Goal: Information Seeking & Learning: Learn about a topic

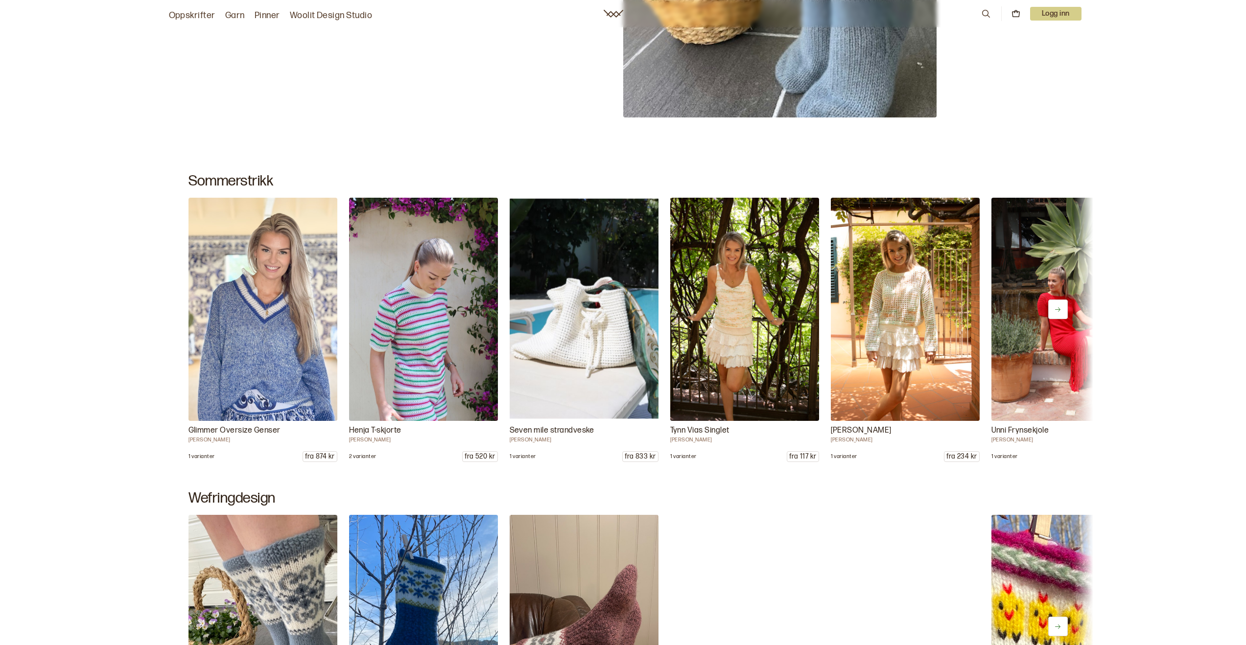
scroll to position [672, 0]
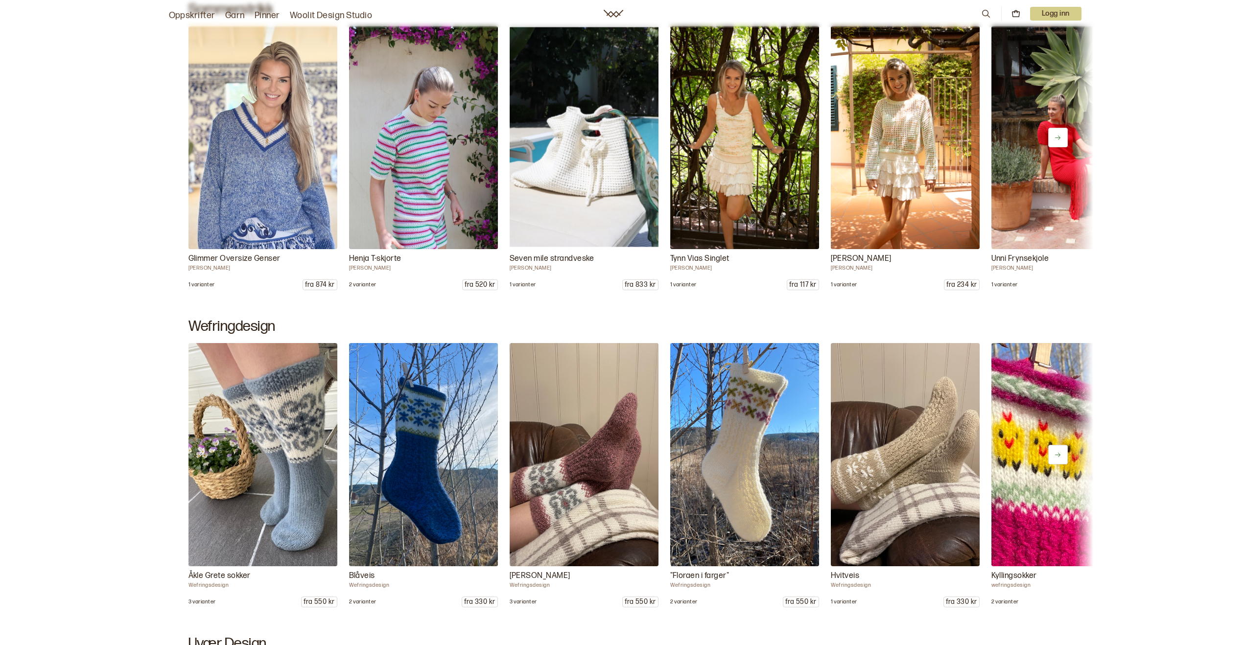
click at [1057, 144] on button at bounding box center [1058, 138] width 20 height 20
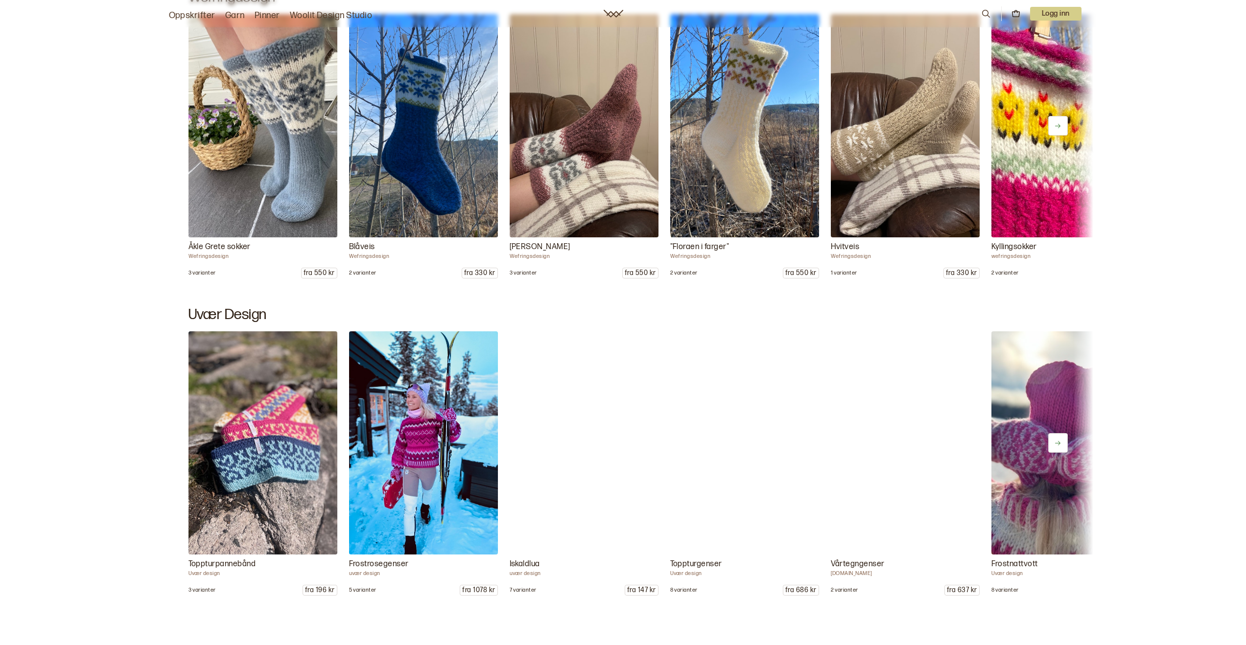
scroll to position [1109, 0]
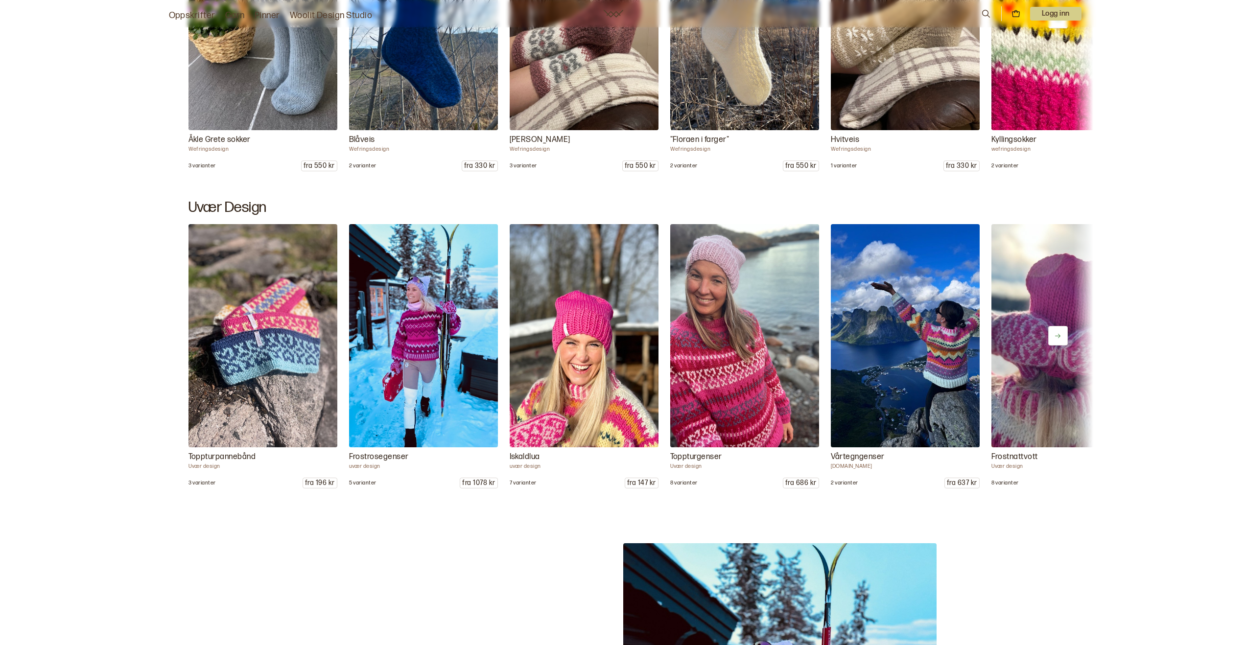
click at [1059, 338] on icon at bounding box center [1057, 335] width 7 height 7
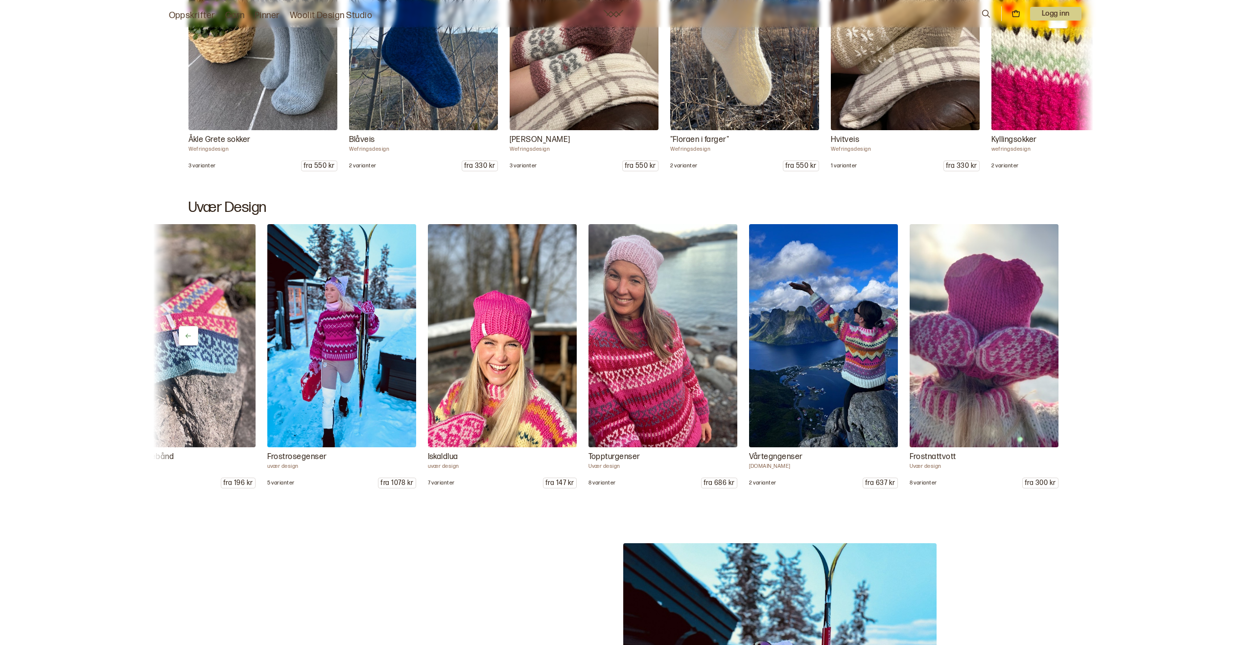
scroll to position [0, 82]
click at [1059, 338] on div "Toppturpannebånd Uvær design 3 varianter fra 196 kr Frostrosegenser uvær design…" at bounding box center [623, 356] width 940 height 264
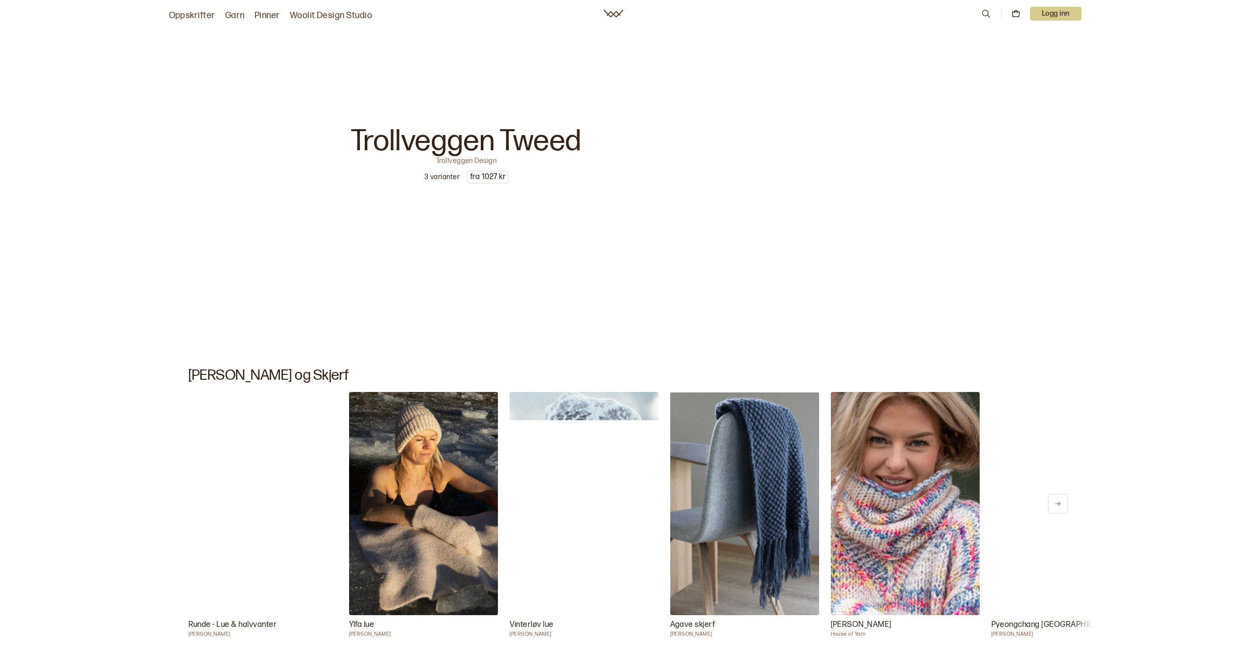
scroll to position [9364, 0]
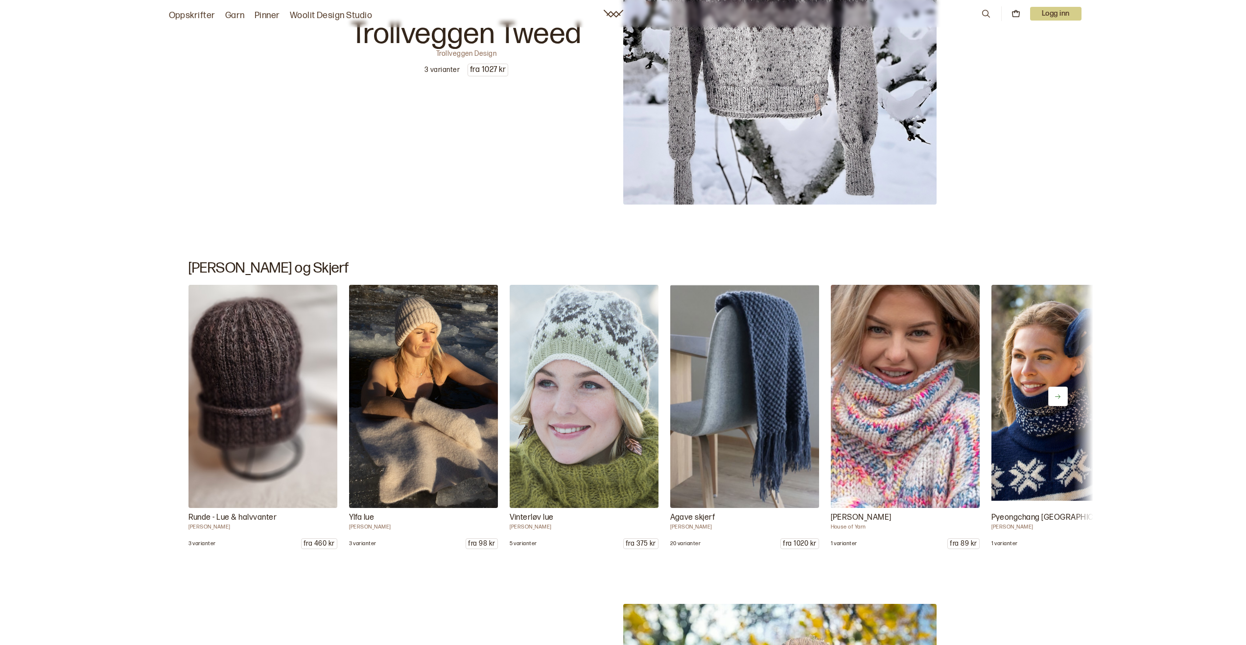
click at [842, 447] on img at bounding box center [905, 396] width 156 height 234
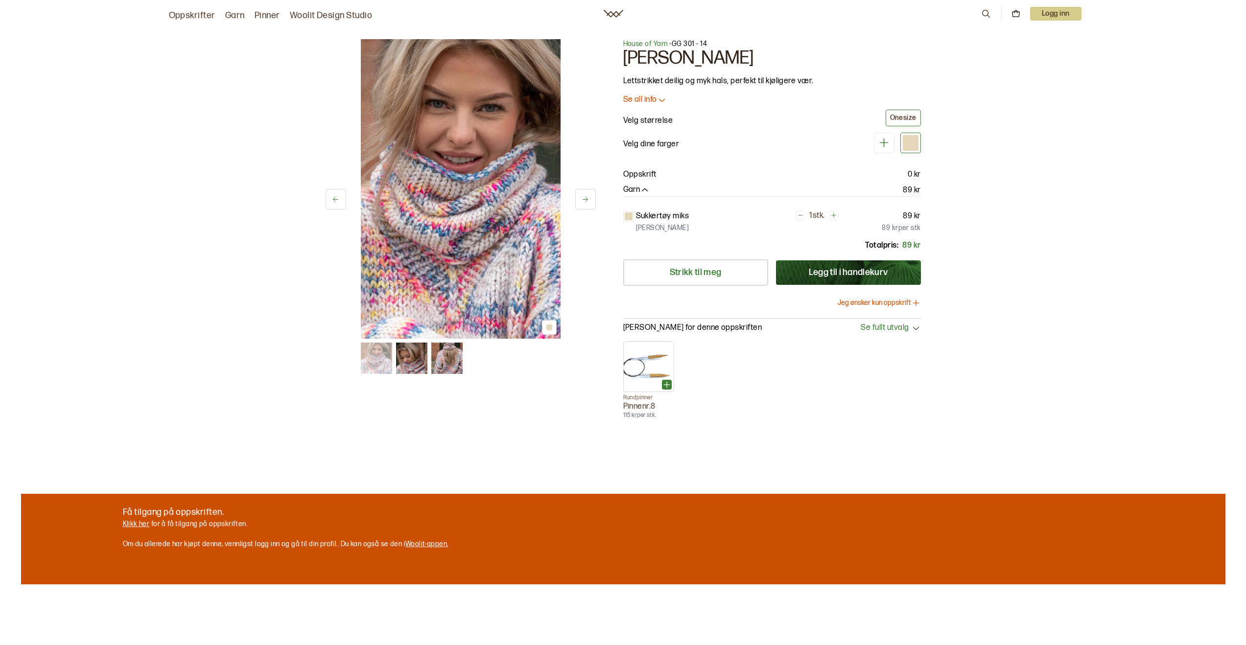
click at [583, 204] on button at bounding box center [585, 199] width 21 height 21
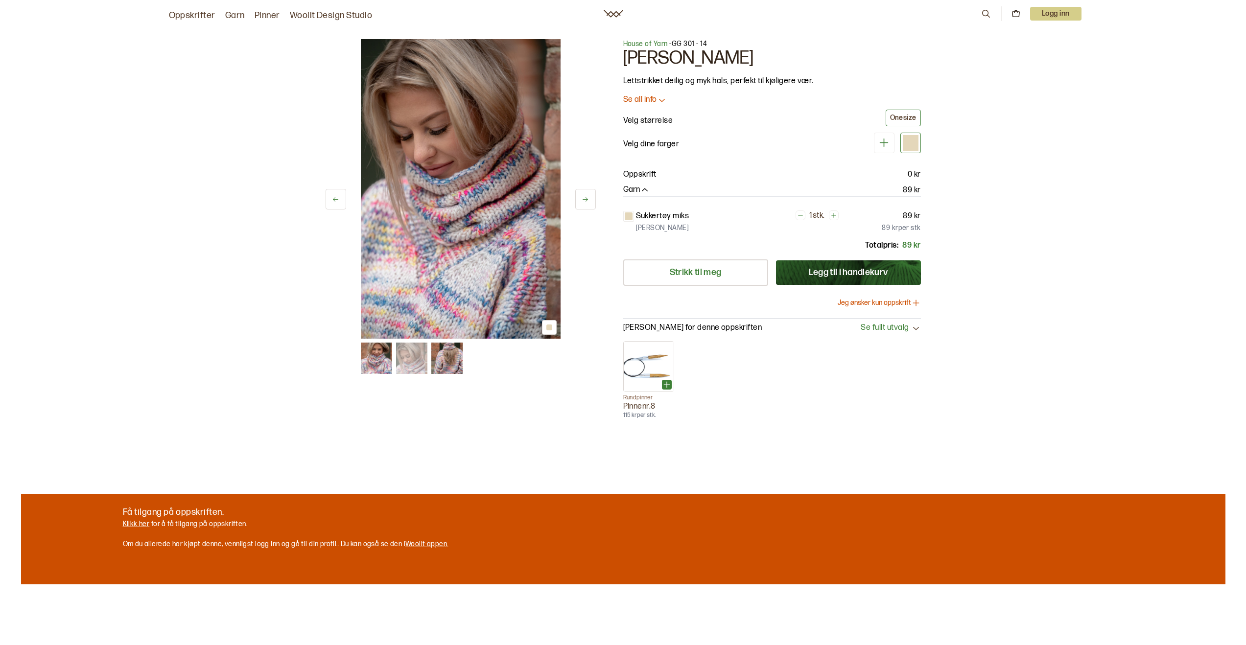
click at [583, 204] on button at bounding box center [585, 199] width 21 height 21
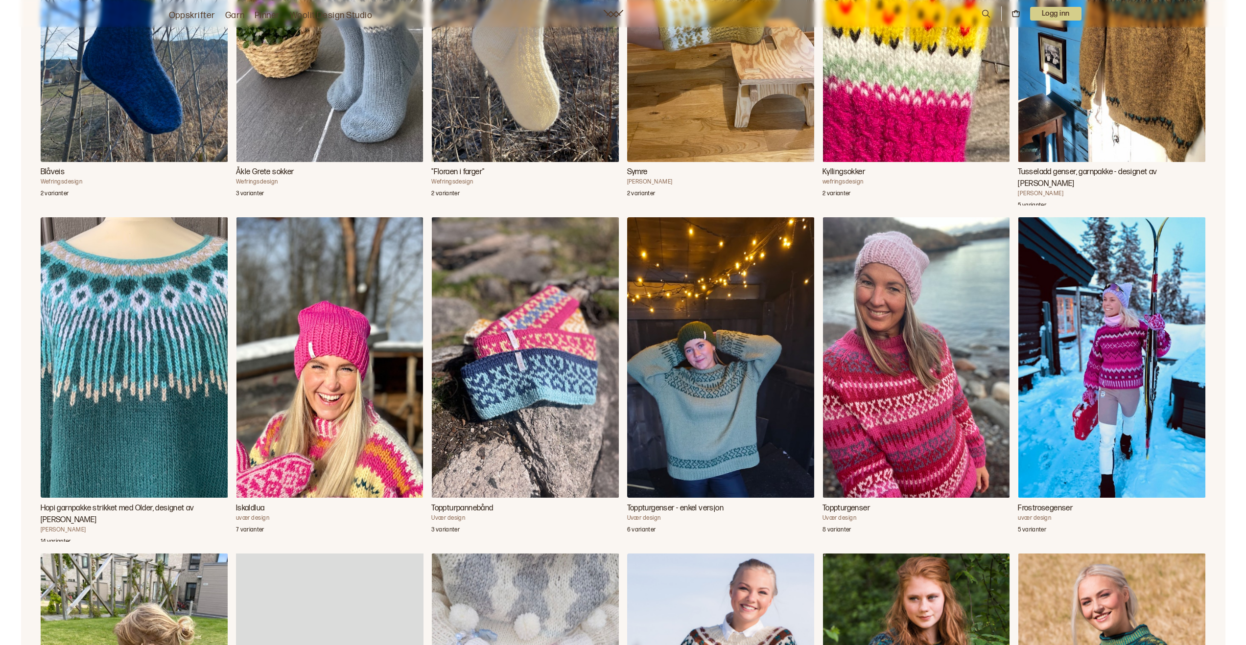
scroll to position [2144, 0]
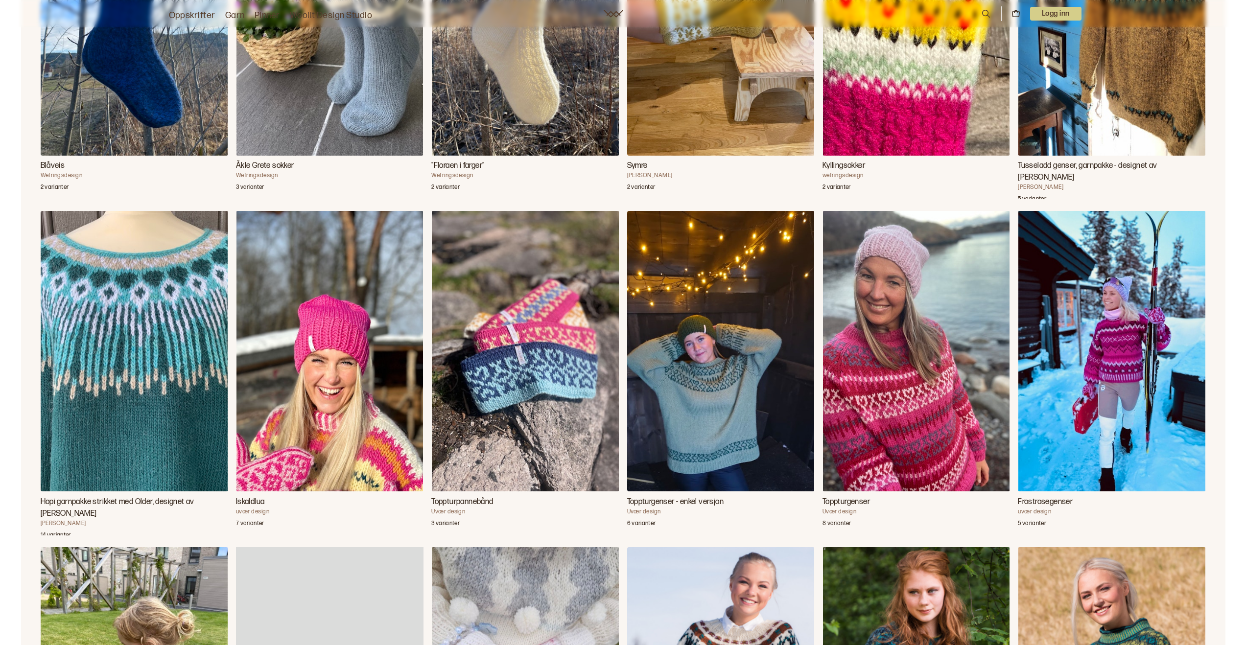
click at [900, 393] on img "Toppturgenser" at bounding box center [916, 351] width 187 height 280
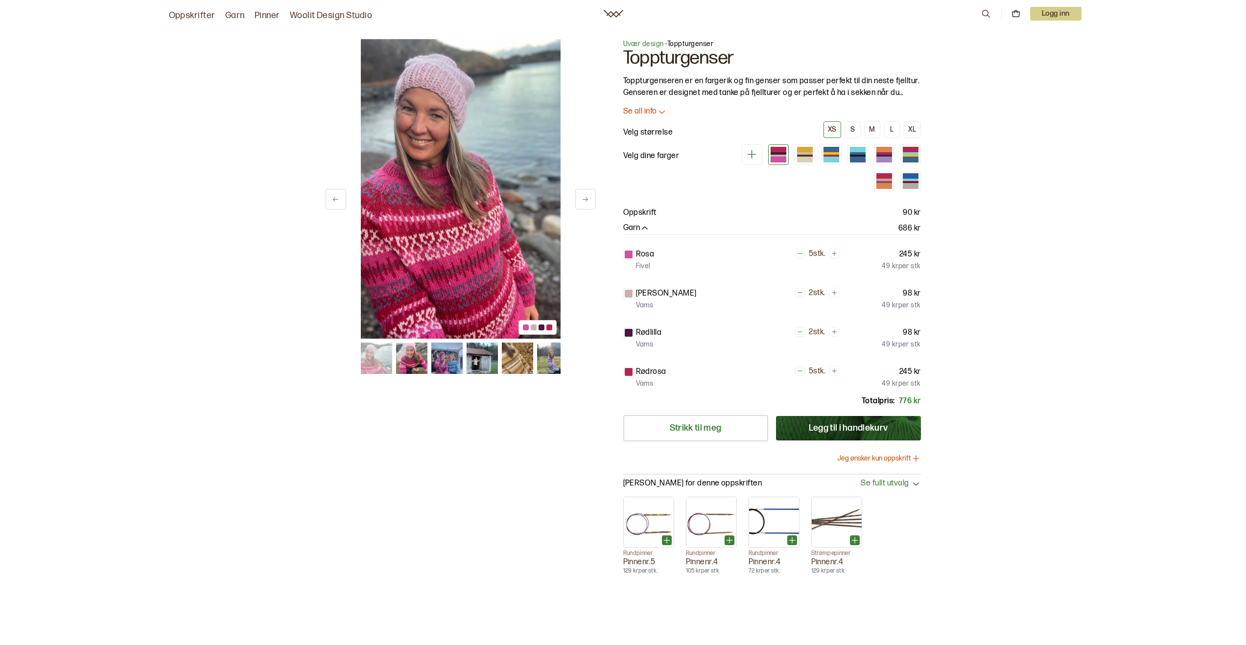
click at [583, 198] on icon at bounding box center [584, 199] width 7 height 7
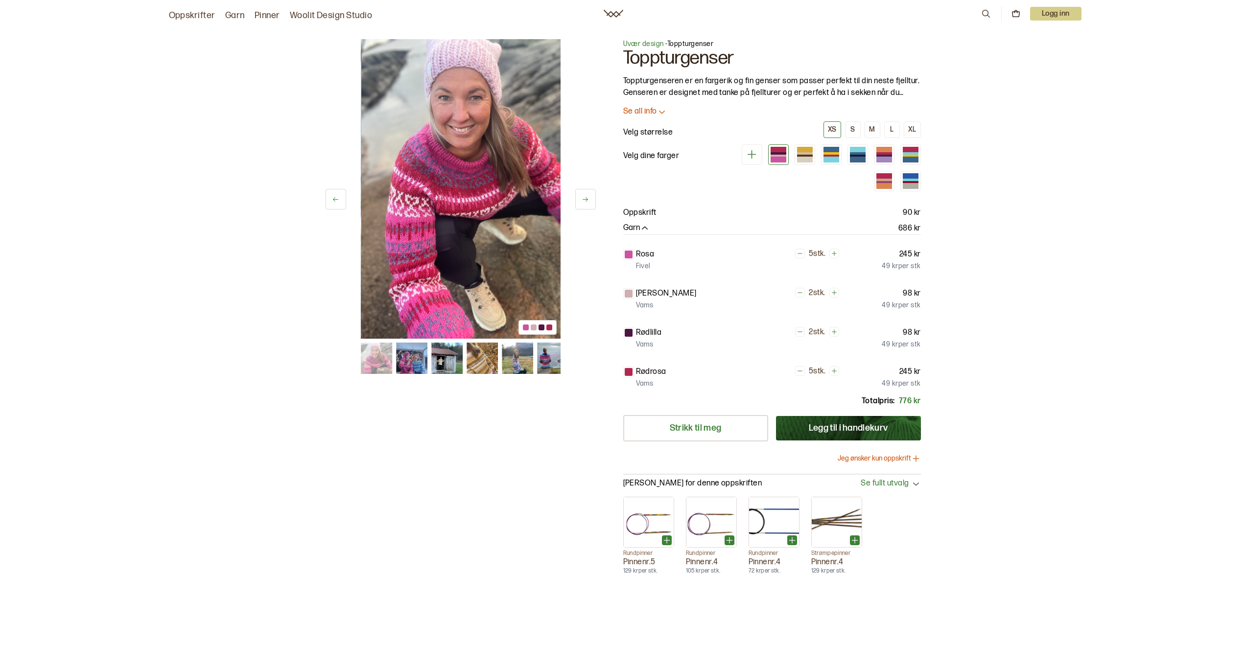
click at [583, 198] on icon at bounding box center [584, 199] width 7 height 7
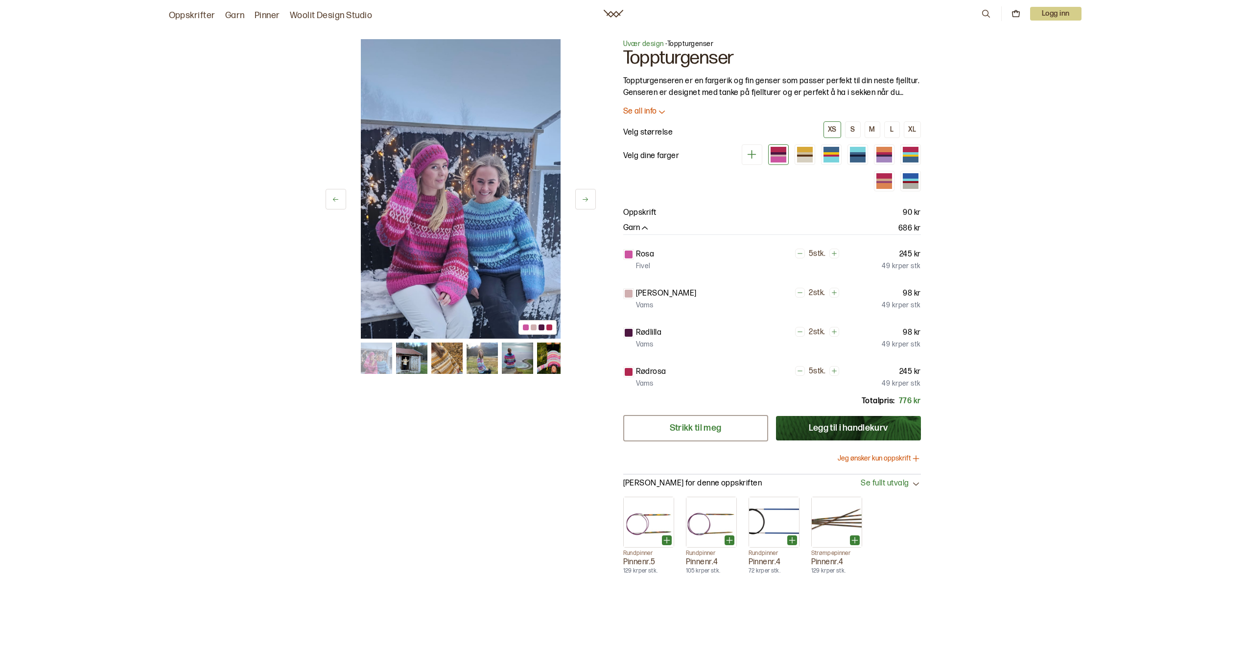
click at [737, 427] on link "Strikk til meg" at bounding box center [695, 428] width 145 height 26
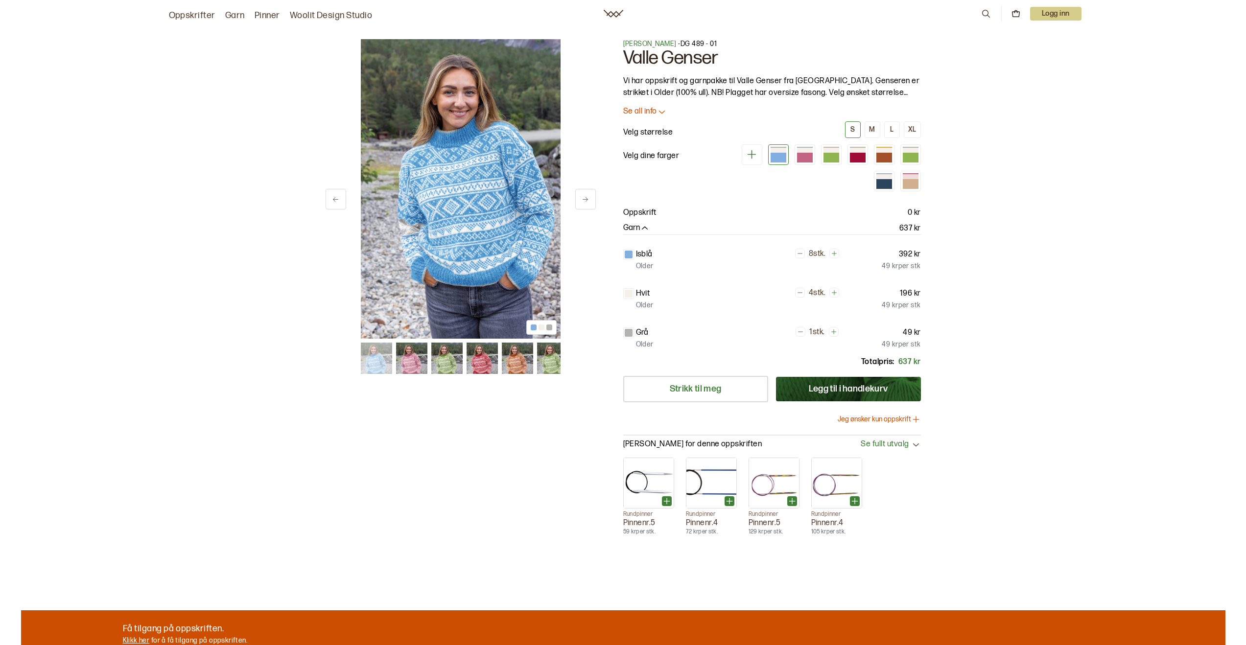
click at [482, 363] on img at bounding box center [481, 358] width 31 height 31
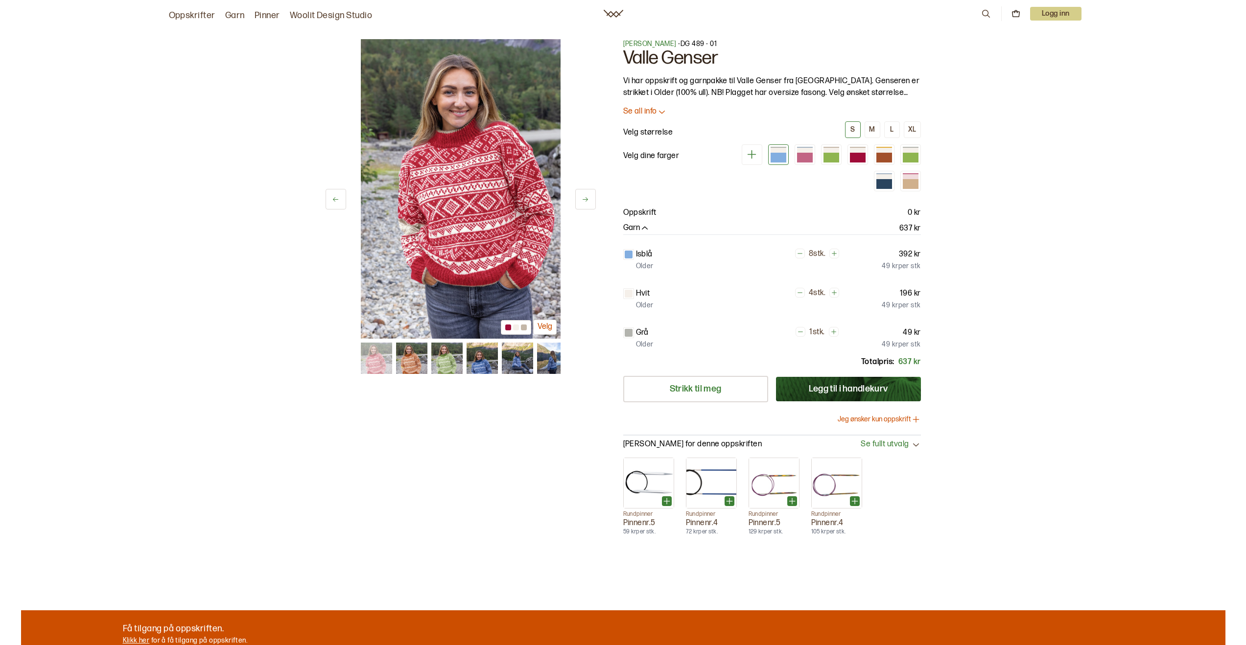
click at [486, 360] on img at bounding box center [481, 358] width 31 height 31
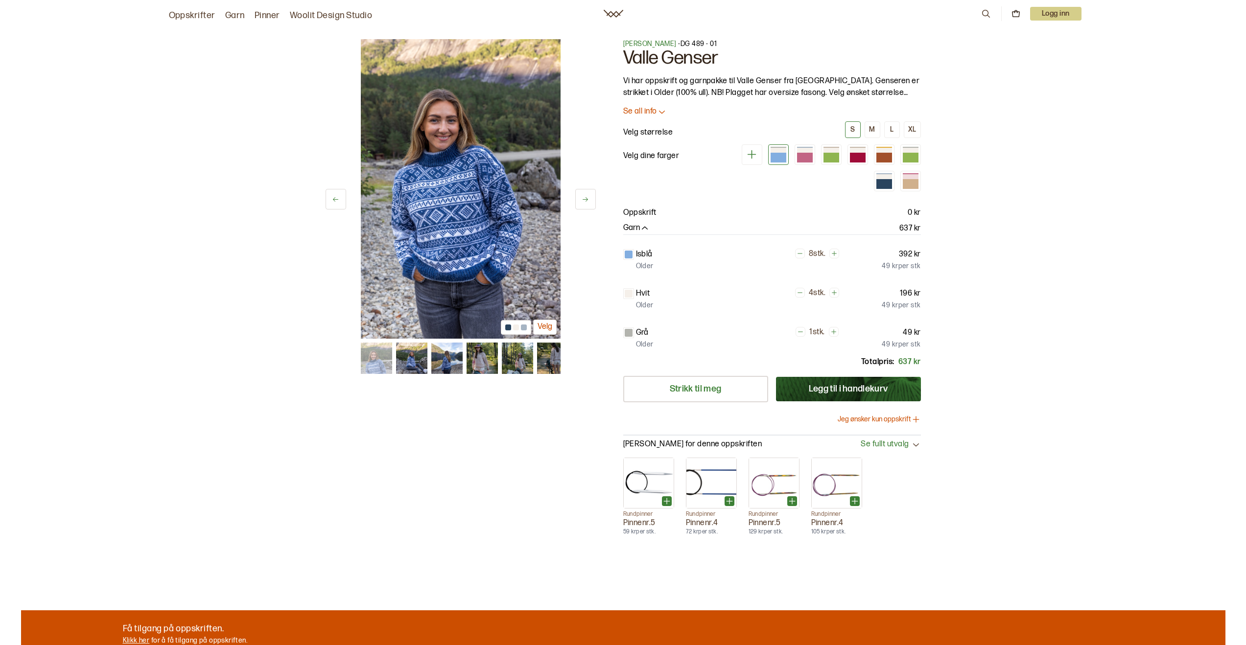
click at [486, 360] on img at bounding box center [481, 358] width 31 height 31
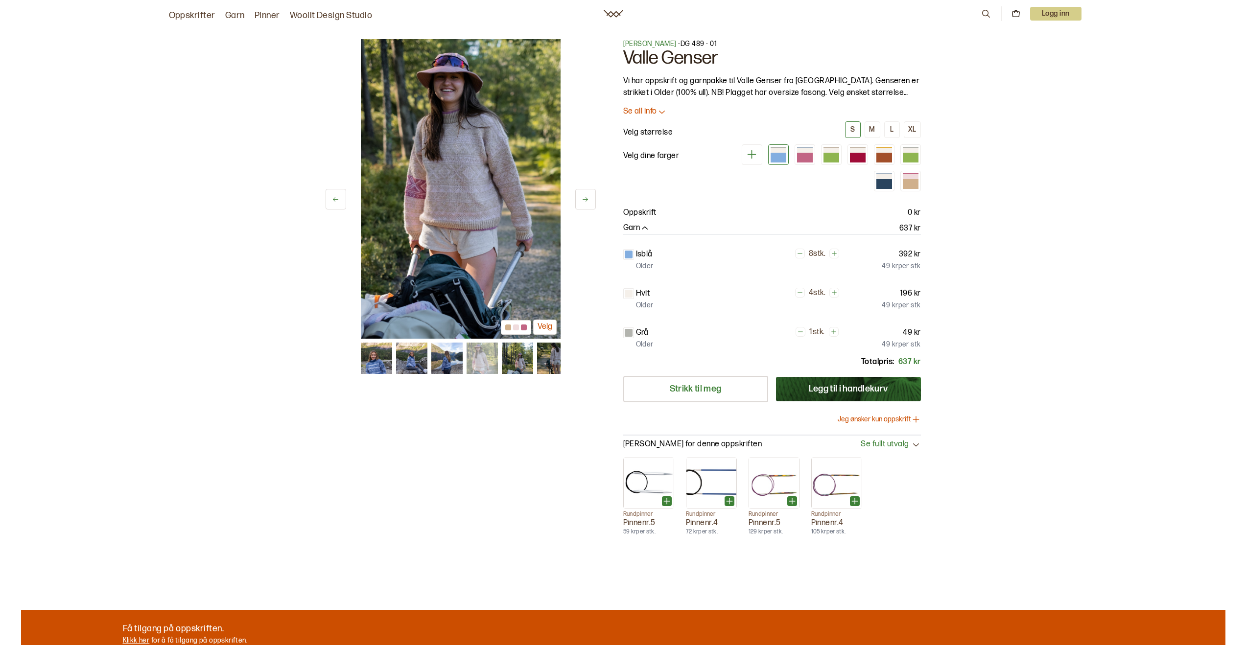
click at [486, 360] on img at bounding box center [481, 358] width 31 height 31
click at [509, 359] on img at bounding box center [516, 358] width 31 height 31
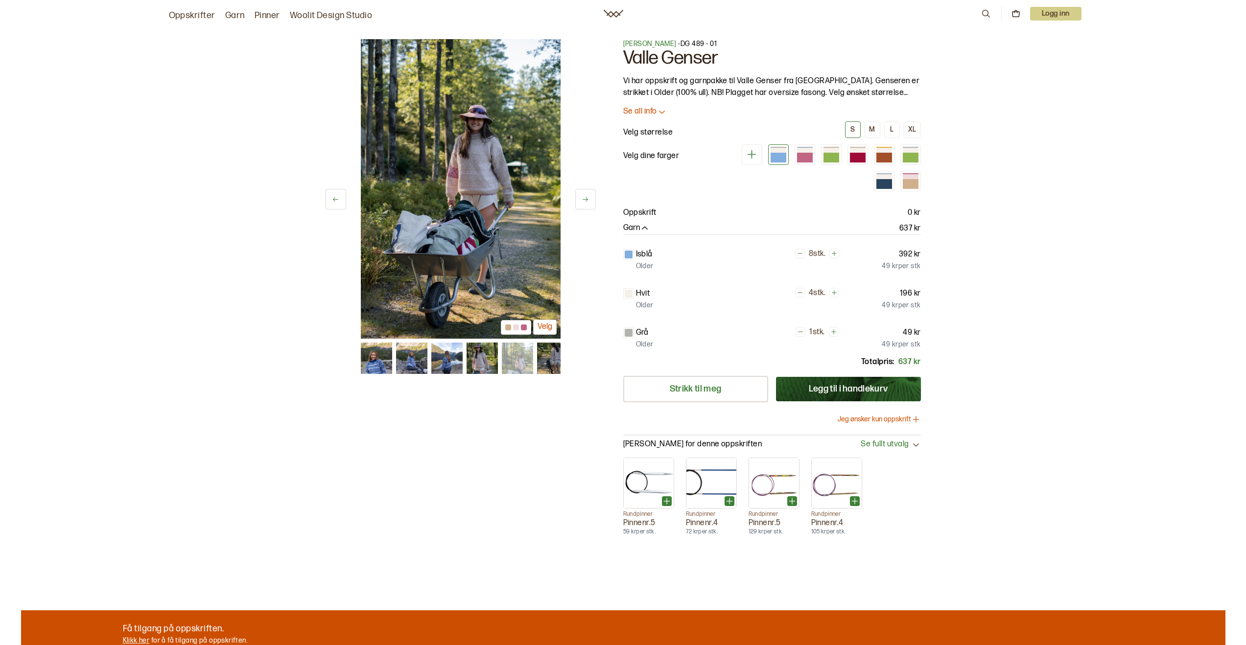
click at [518, 356] on img at bounding box center [516, 358] width 31 height 31
click at [526, 355] on img at bounding box center [516, 358] width 31 height 31
click at [545, 356] on img at bounding box center [551, 358] width 31 height 31
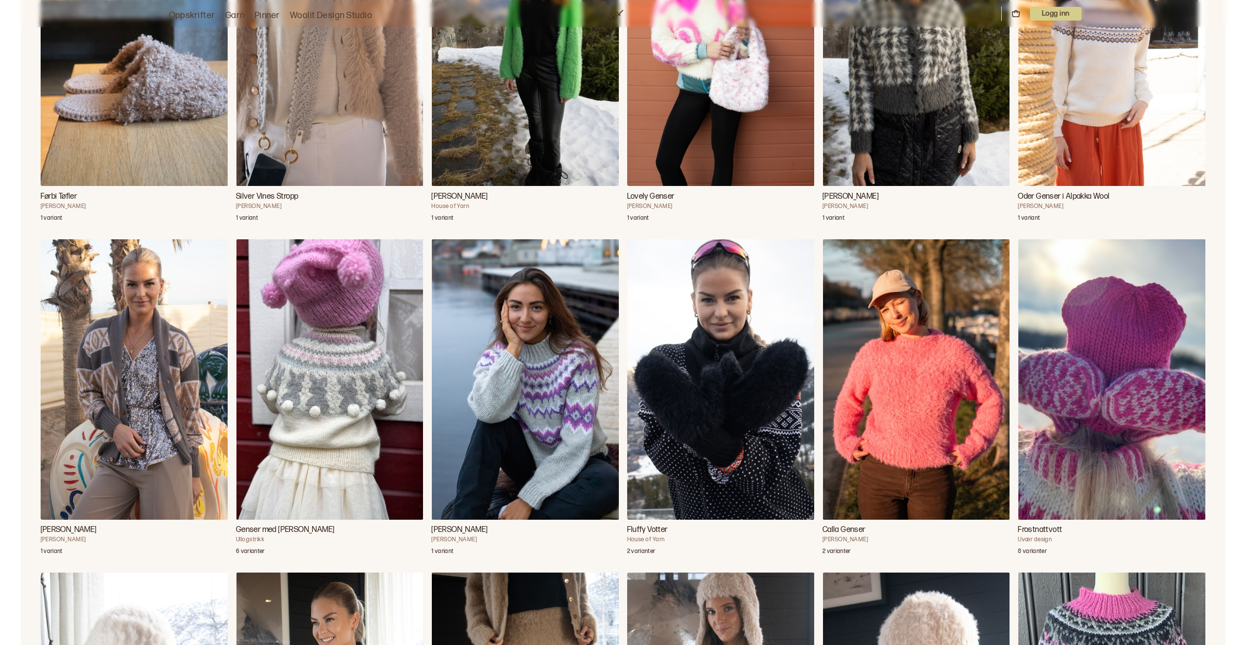
scroll to position [5881, 0]
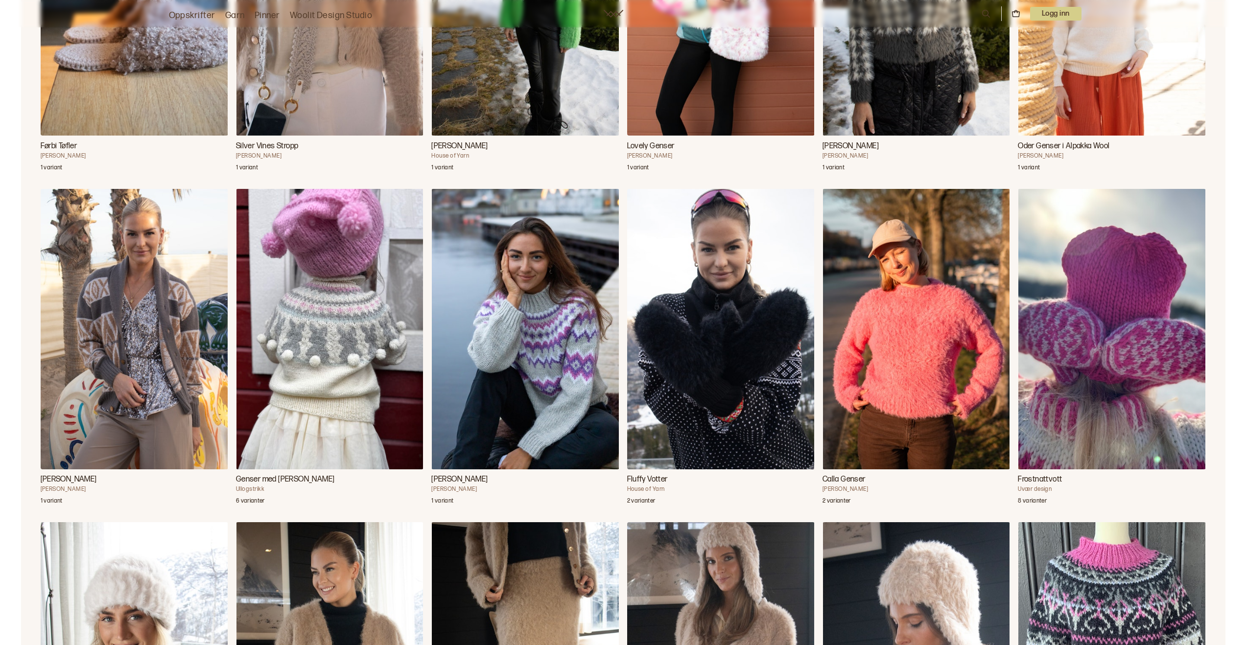
click at [470, 349] on img "Andrea Genser" at bounding box center [525, 329] width 187 height 280
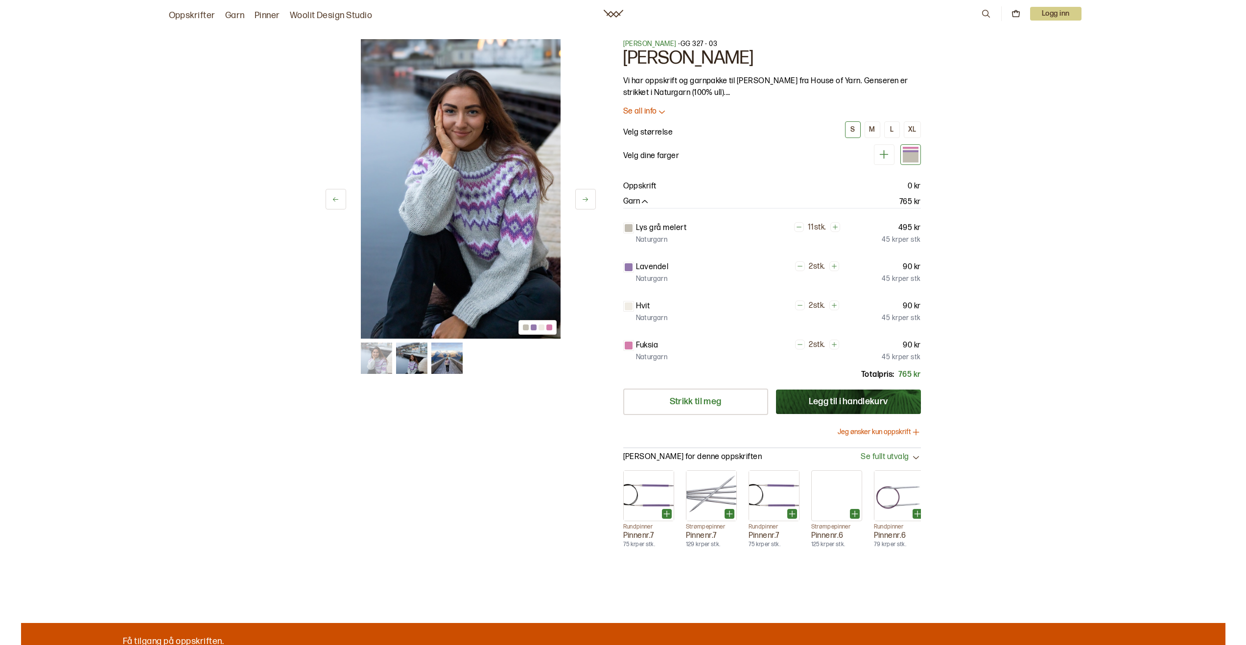
click at [643, 49] on h1 "[PERSON_NAME]" at bounding box center [772, 58] width 298 height 19
click at [644, 46] on span "[PERSON_NAME]" at bounding box center [649, 44] width 53 height 8
click at [643, 46] on span "[PERSON_NAME]" at bounding box center [649, 44] width 53 height 8
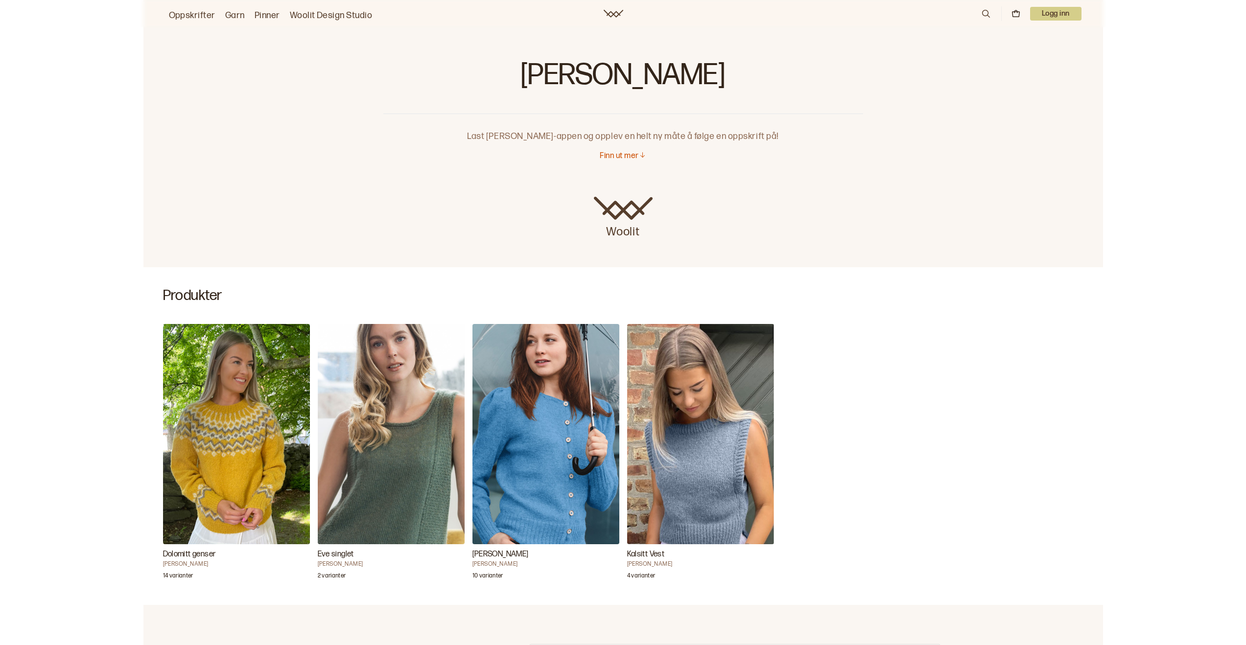
drag, startPoint x: 524, startPoint y: 72, endPoint x: 760, endPoint y: 67, distance: 236.5
click at [760, 67] on h1 "[PERSON_NAME]" at bounding box center [623, 78] width 480 height 39
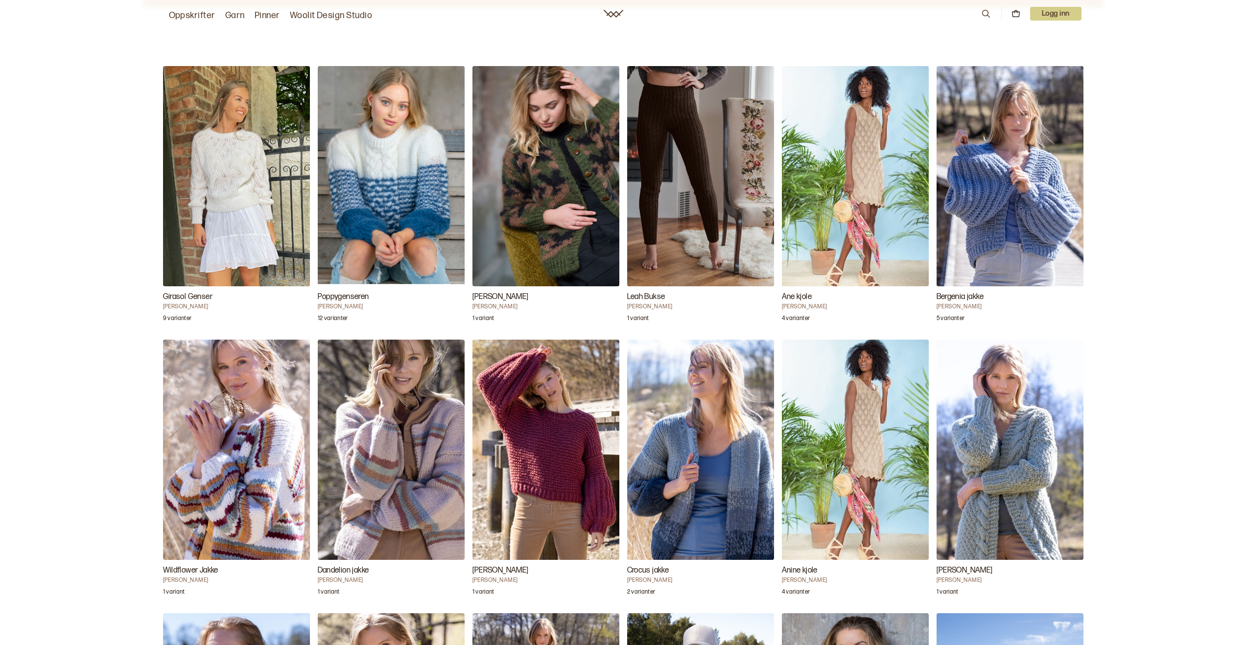
scroll to position [993, 0]
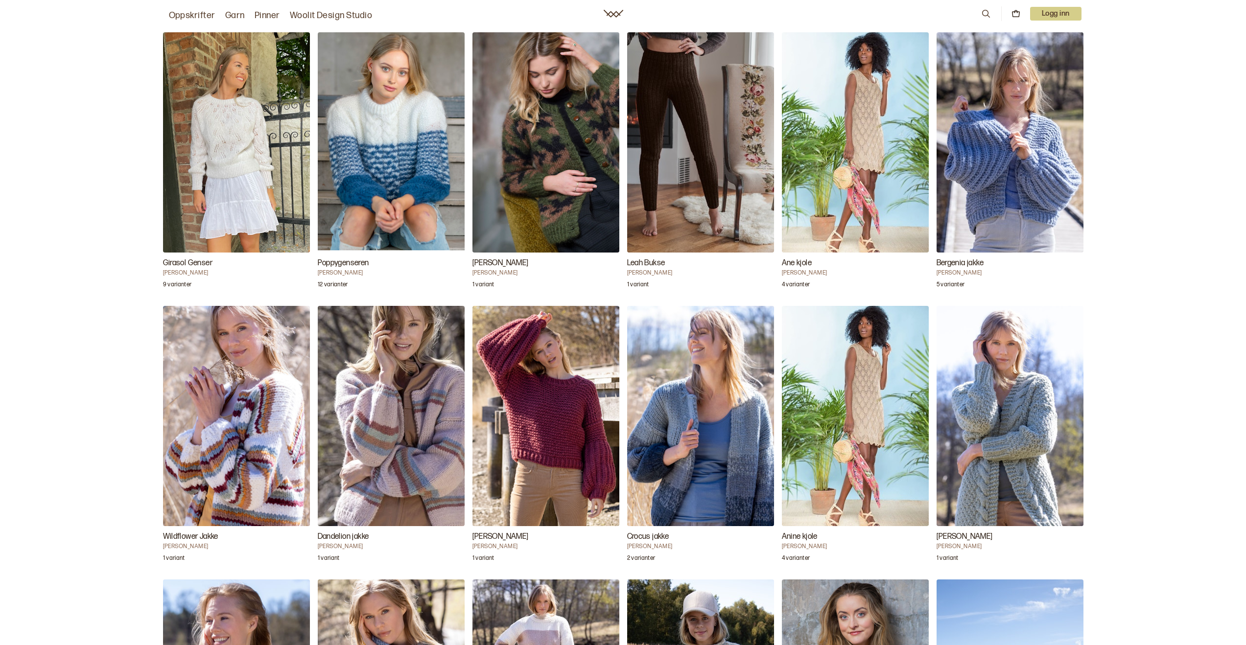
copy h1 "[PERSON_NAME]"
